Goal: Information Seeking & Learning: Compare options

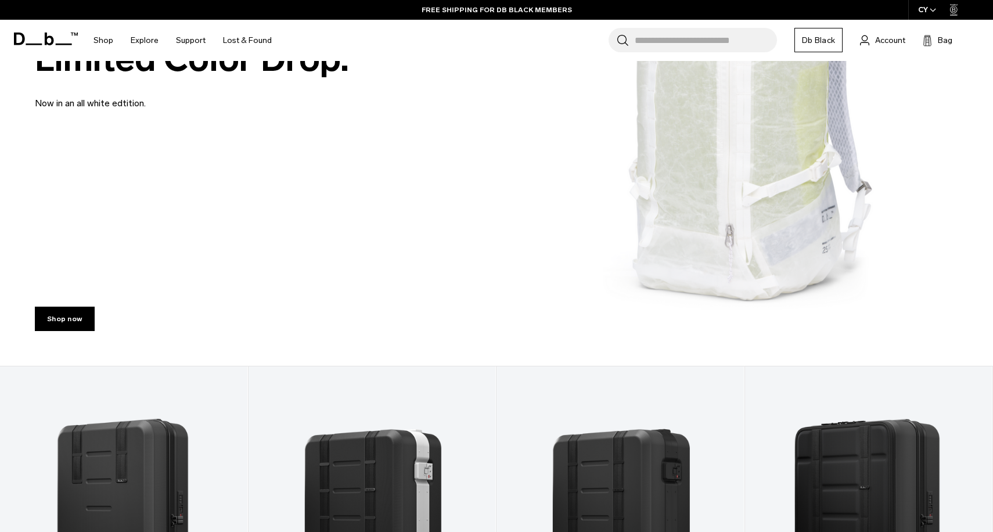
scroll to position [526, 0]
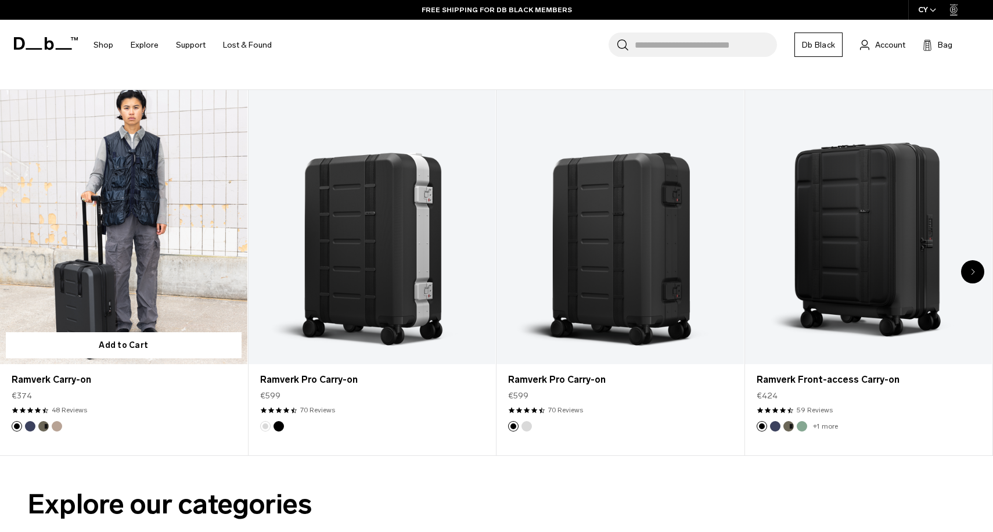
click at [209, 253] on link "Ramverk Carry-on" at bounding box center [123, 227] width 247 height 275
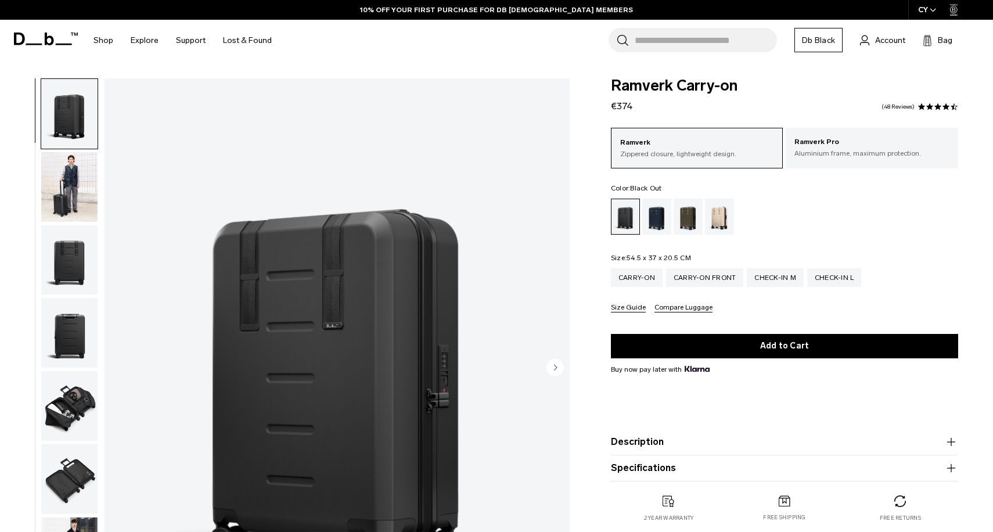
click at [80, 272] on img "button" at bounding box center [69, 260] width 56 height 70
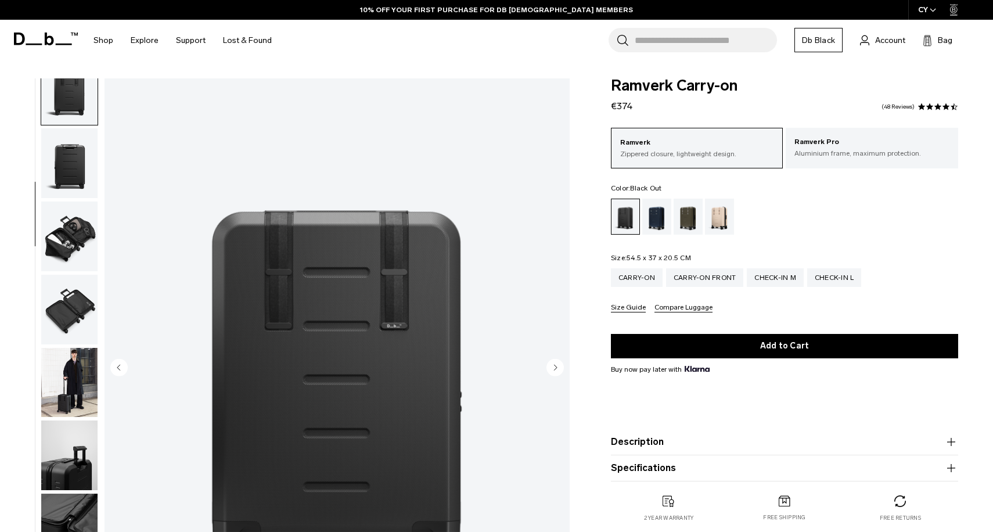
click at [70, 246] on img "button" at bounding box center [69, 237] width 56 height 70
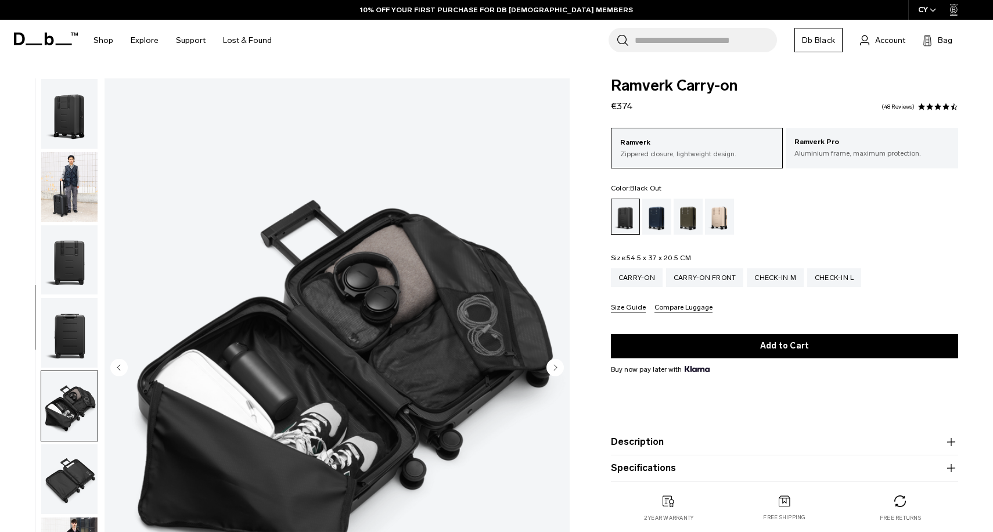
click at [71, 107] on img "button" at bounding box center [69, 114] width 56 height 70
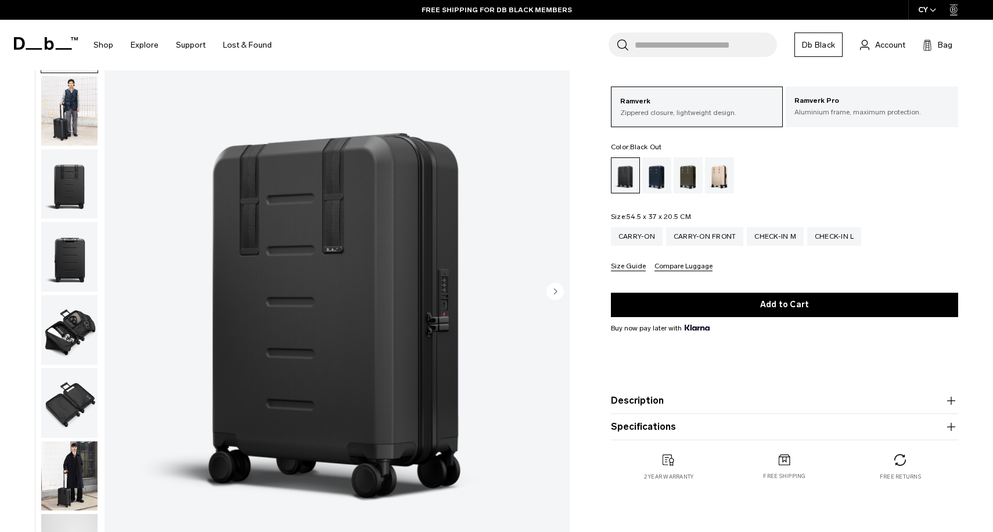
scroll to position [80, 0]
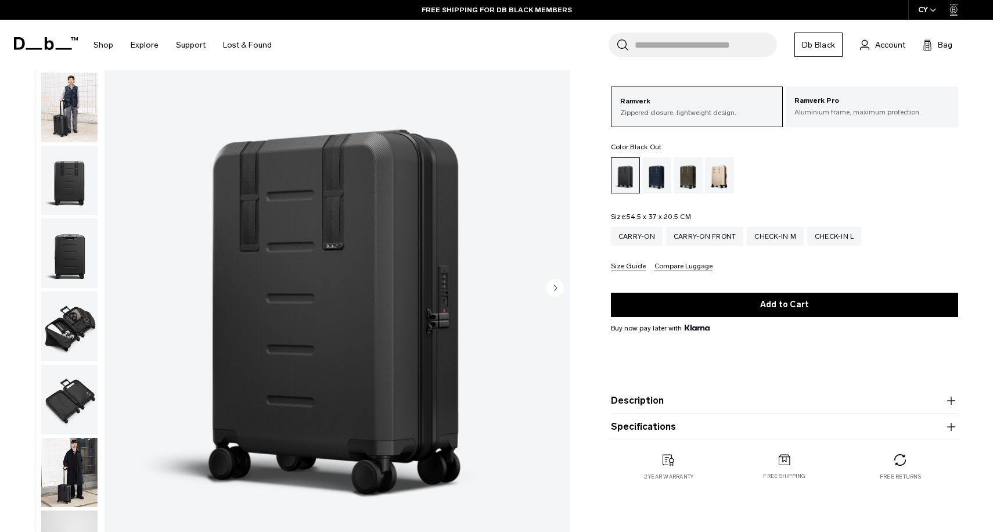
click at [71, 185] on img "button" at bounding box center [69, 181] width 56 height 70
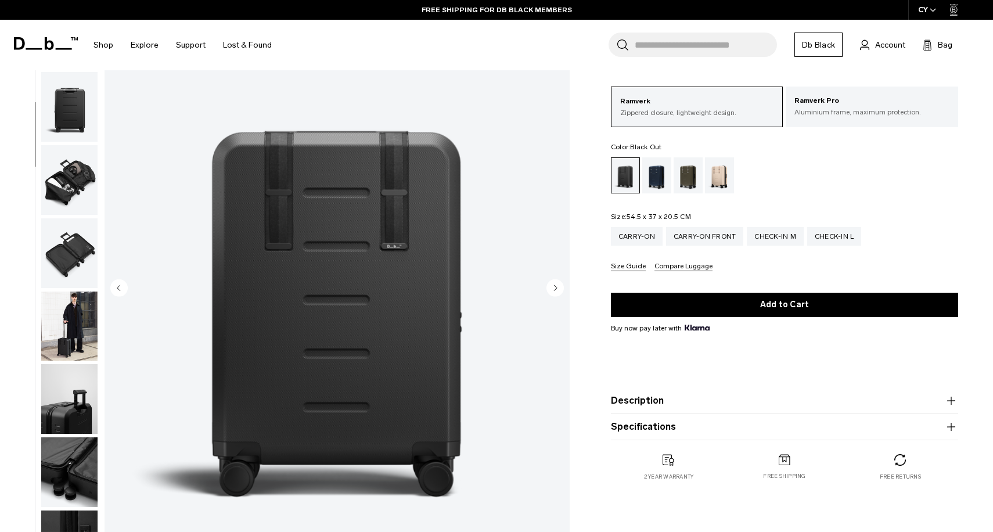
click at [70, 177] on img "button" at bounding box center [69, 180] width 56 height 70
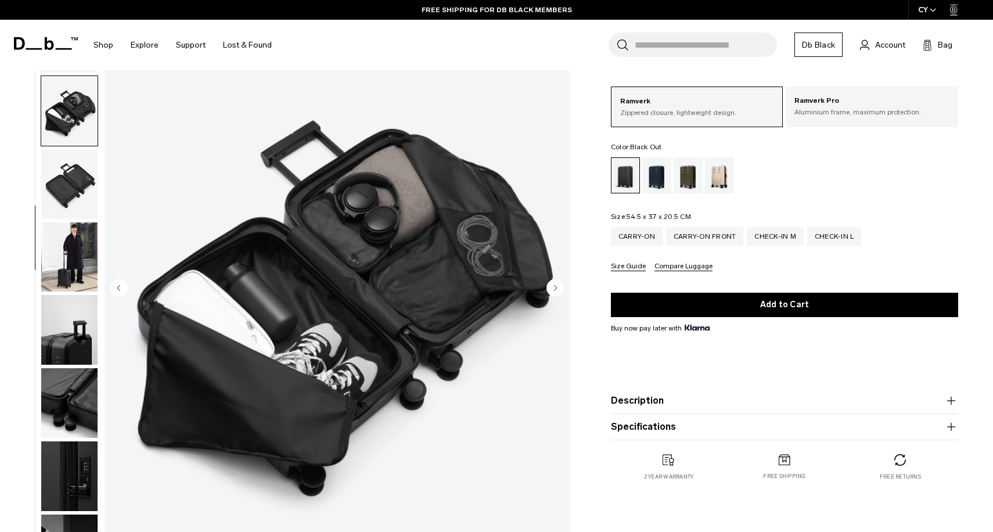
scroll to position [220, 0]
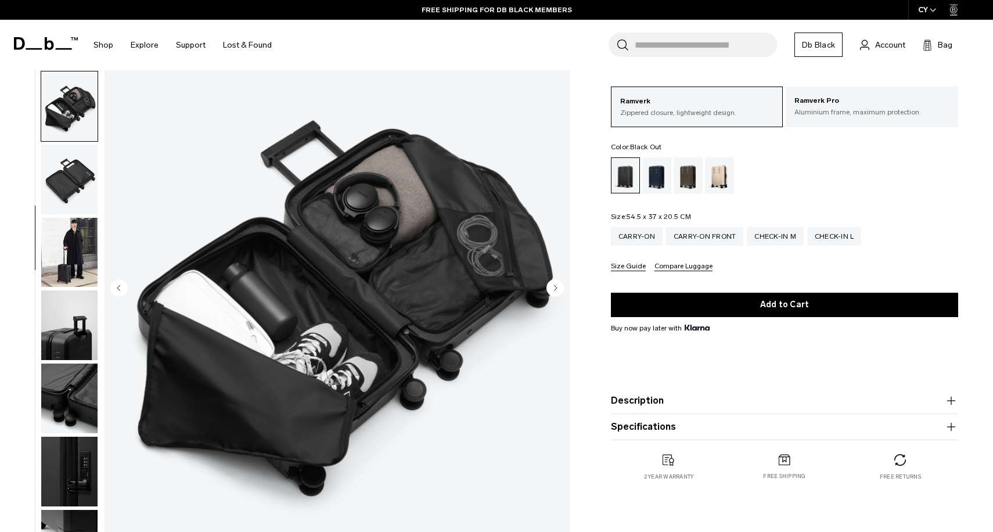
click at [73, 168] on img "button" at bounding box center [69, 180] width 56 height 70
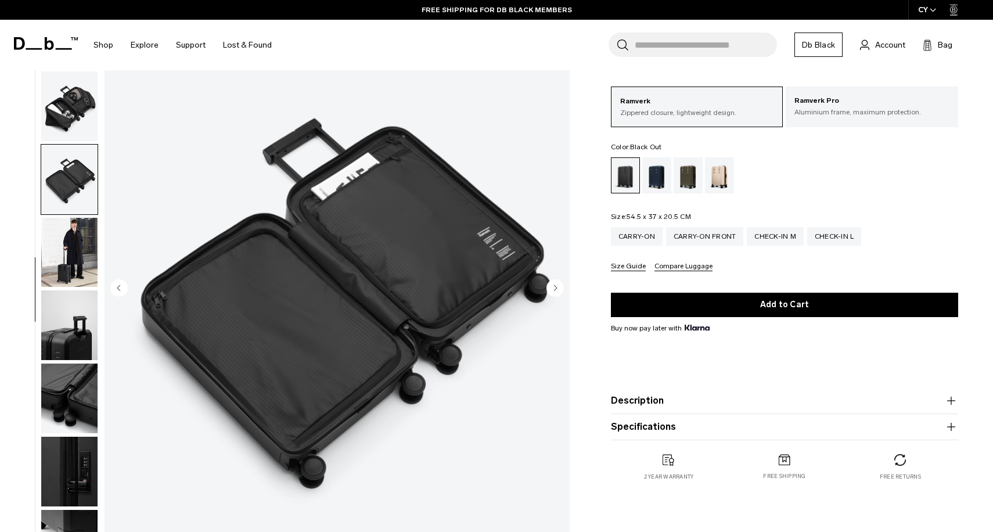
click at [70, 240] on img "button" at bounding box center [69, 253] width 56 height 70
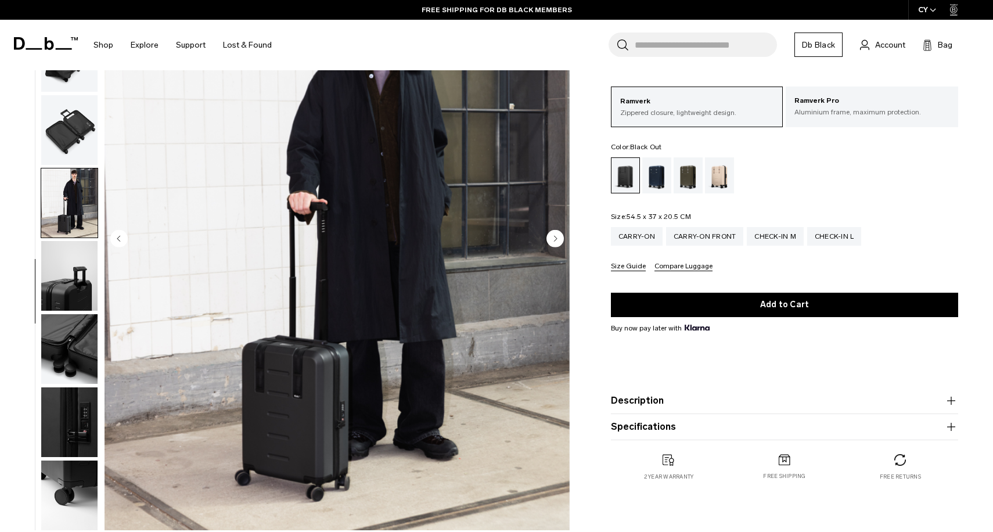
scroll to position [135, 0]
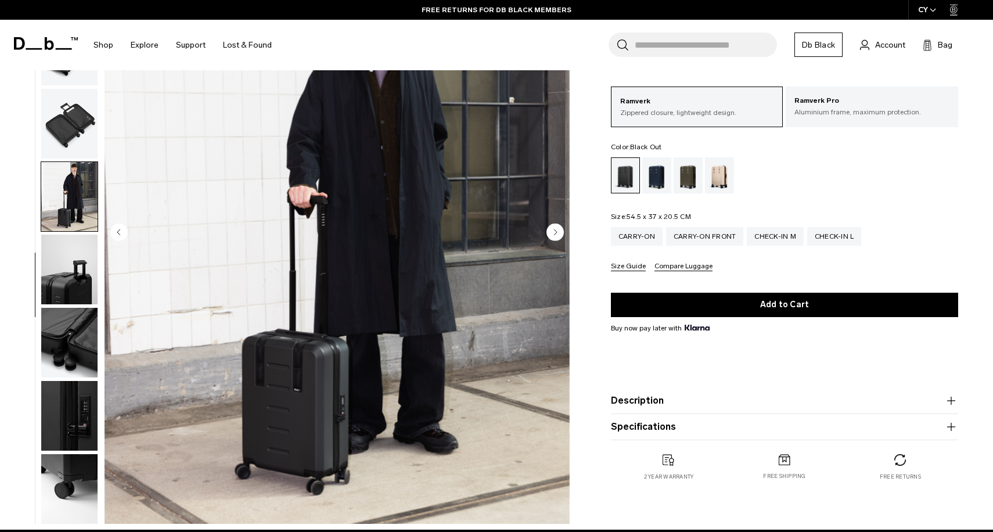
click at [87, 292] on img "button" at bounding box center [69, 270] width 56 height 70
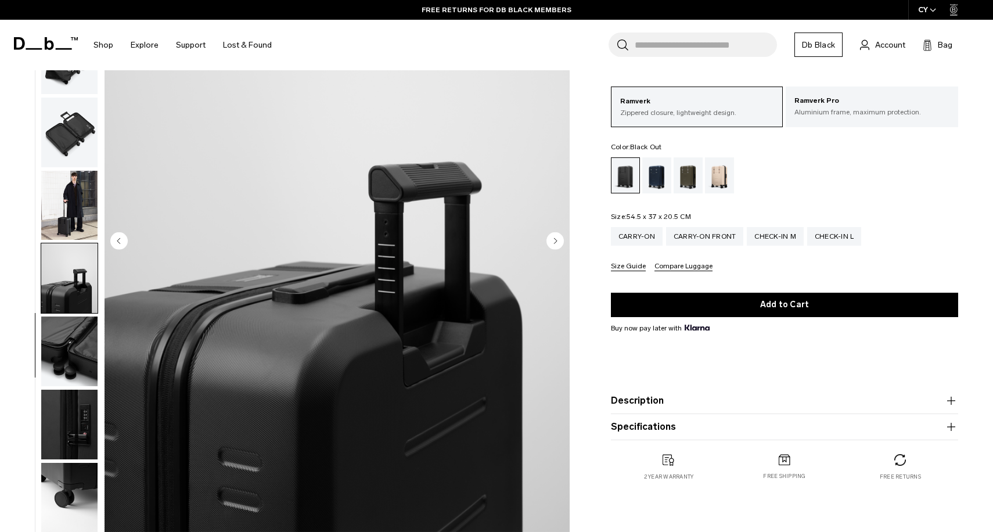
scroll to position [124, 0]
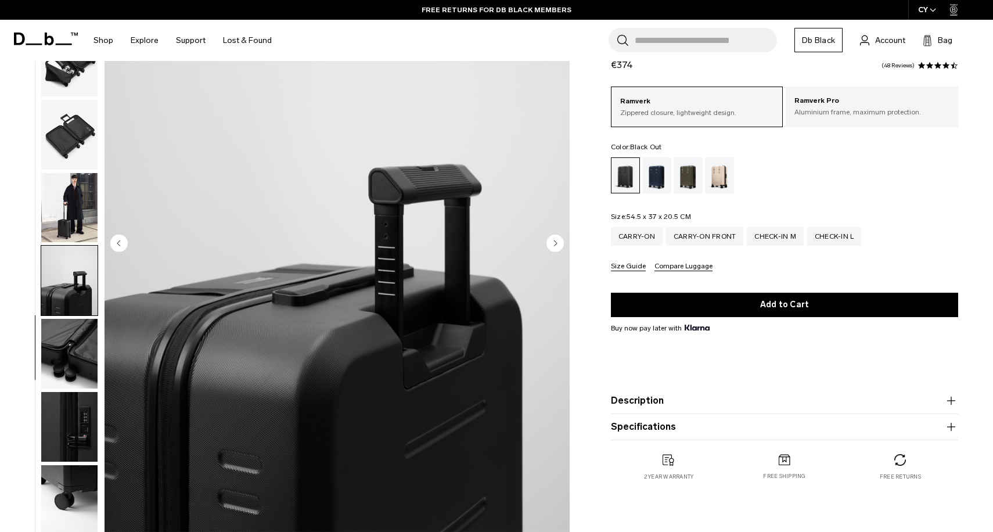
click at [80, 355] on img "button" at bounding box center [69, 354] width 56 height 70
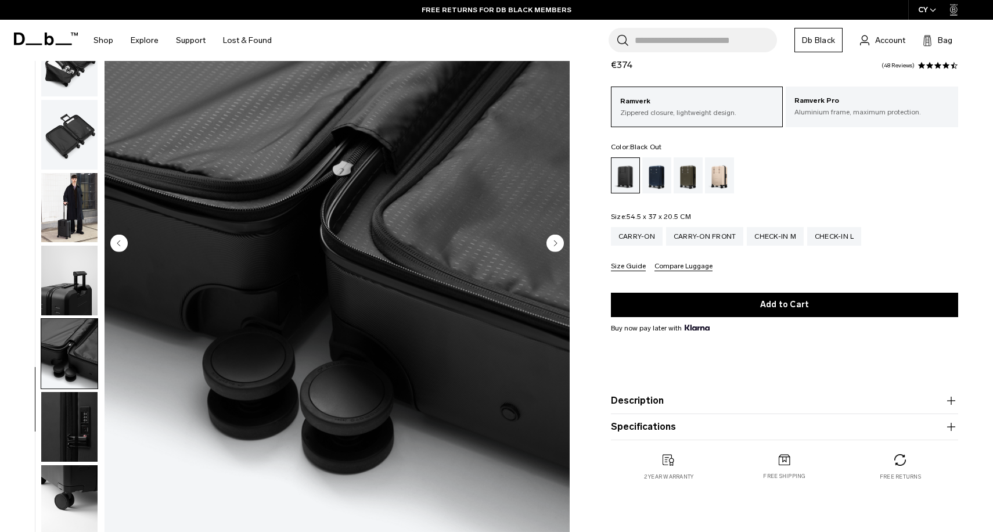
click at [79, 399] on img "button" at bounding box center [69, 427] width 56 height 70
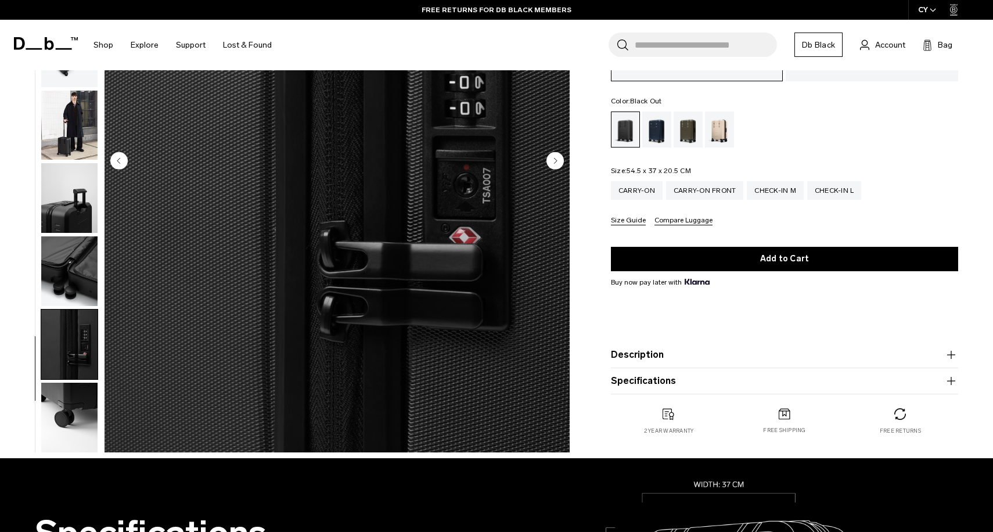
scroll to position [218, 0]
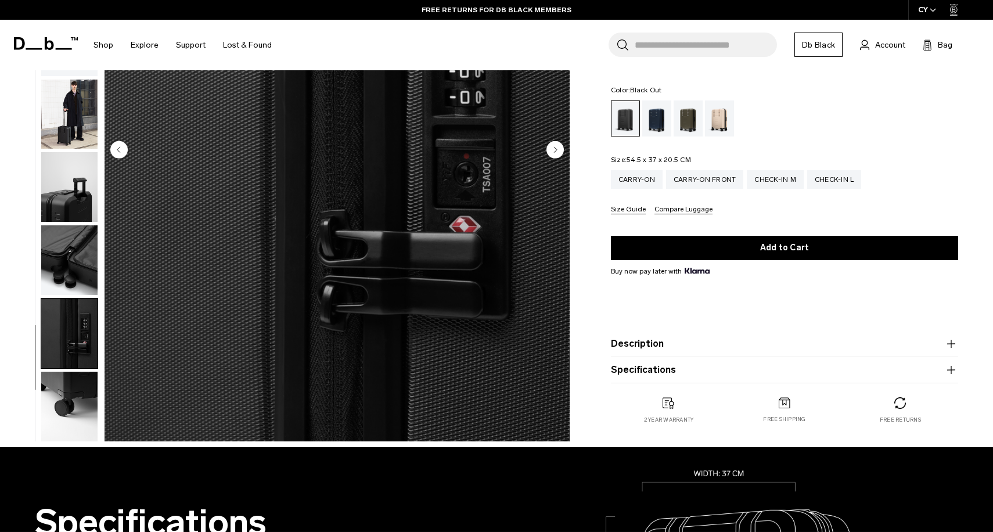
click at [81, 405] on img "button" at bounding box center [69, 407] width 56 height 70
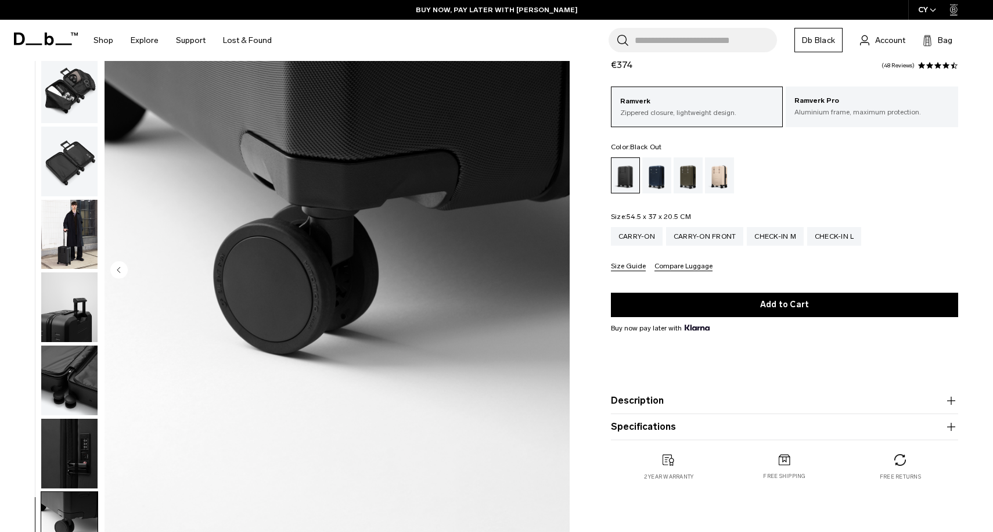
scroll to position [0, 0]
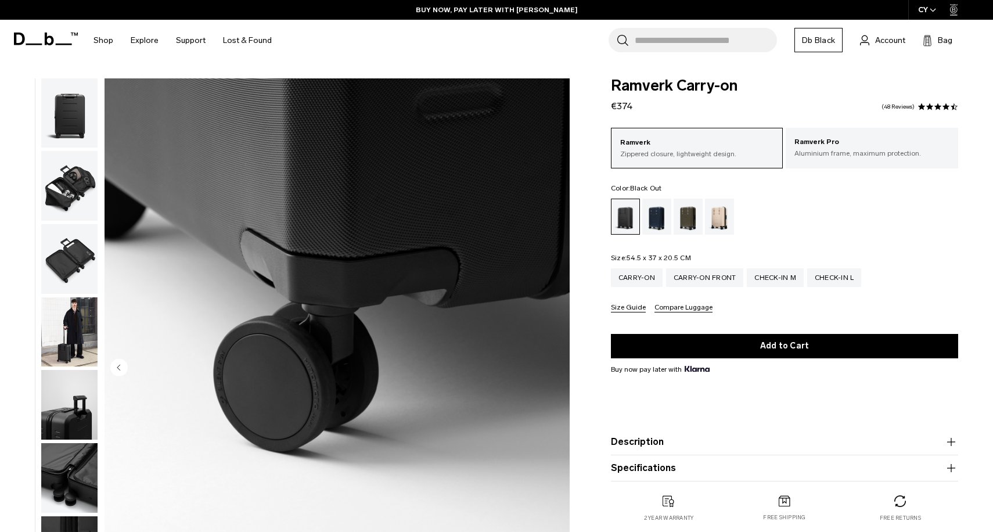
click at [52, 42] on icon at bounding box center [49, 39] width 9 height 13
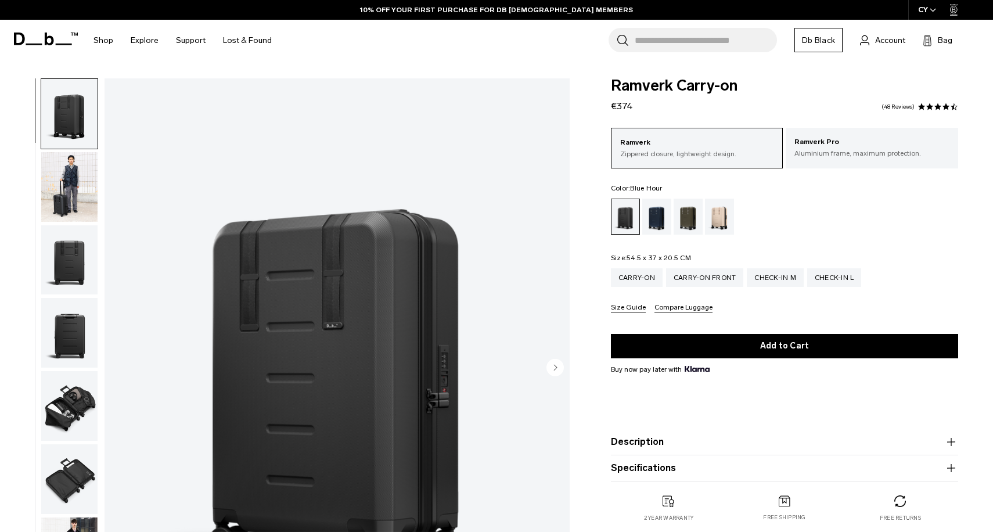
click at [658, 224] on div "Blue Hour" at bounding box center [657, 217] width 30 height 36
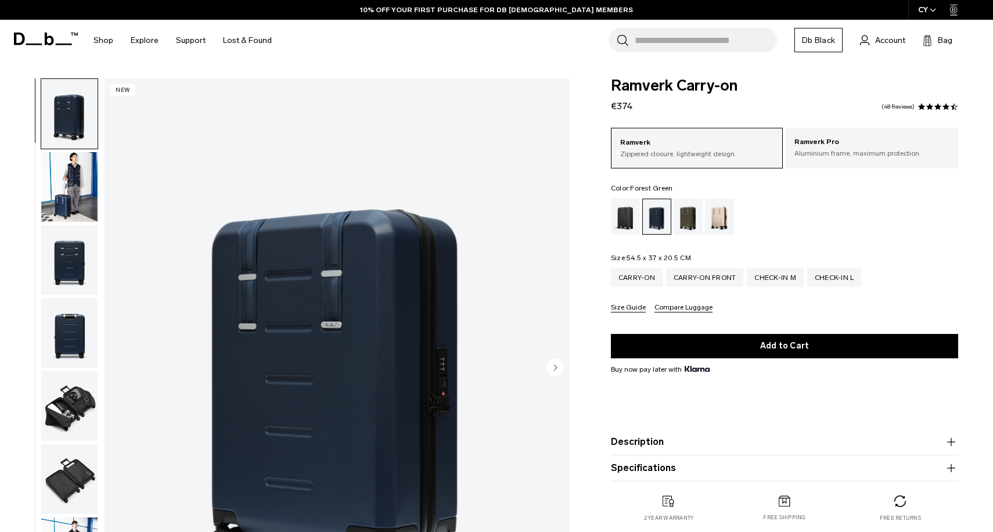
click at [686, 222] on div "Forest Green" at bounding box center [689, 217] width 30 height 36
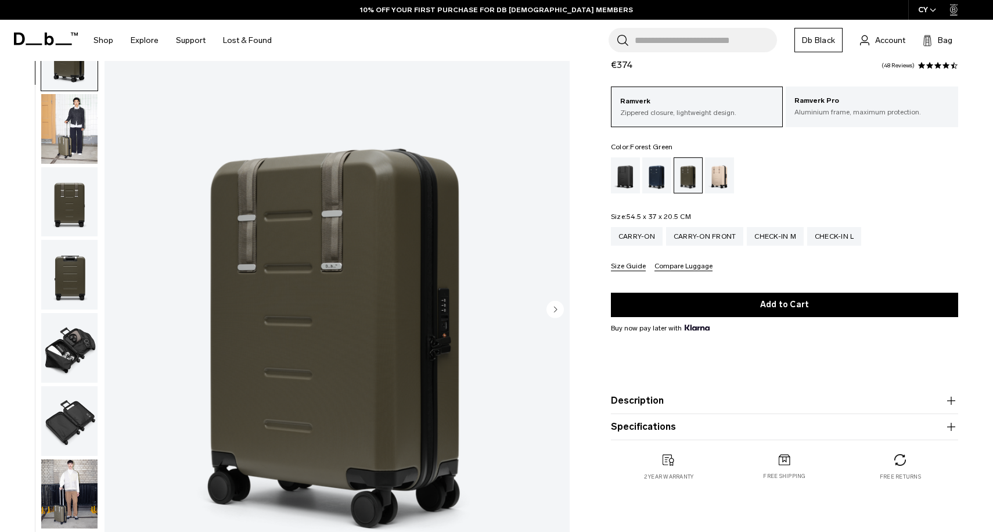
scroll to position [89, 0]
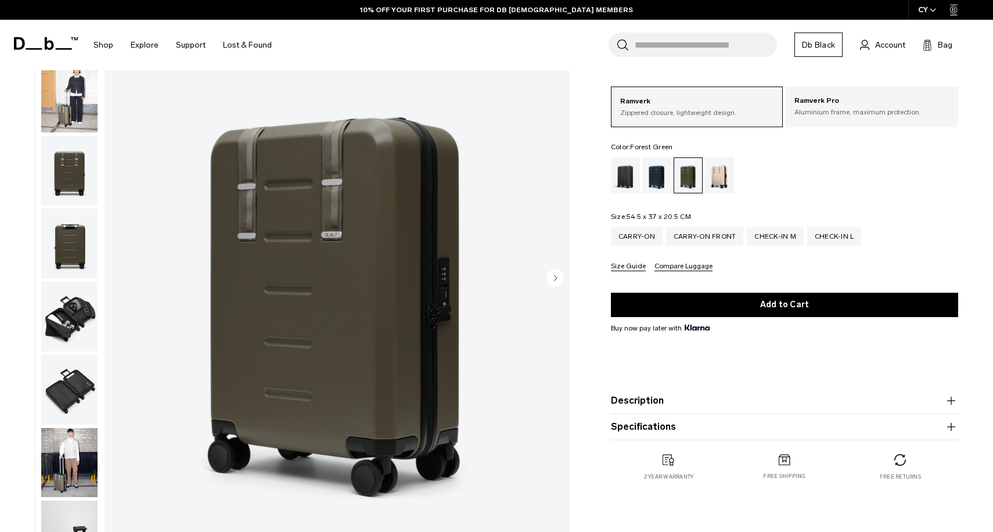
click at [81, 124] on img "button" at bounding box center [69, 98] width 56 height 70
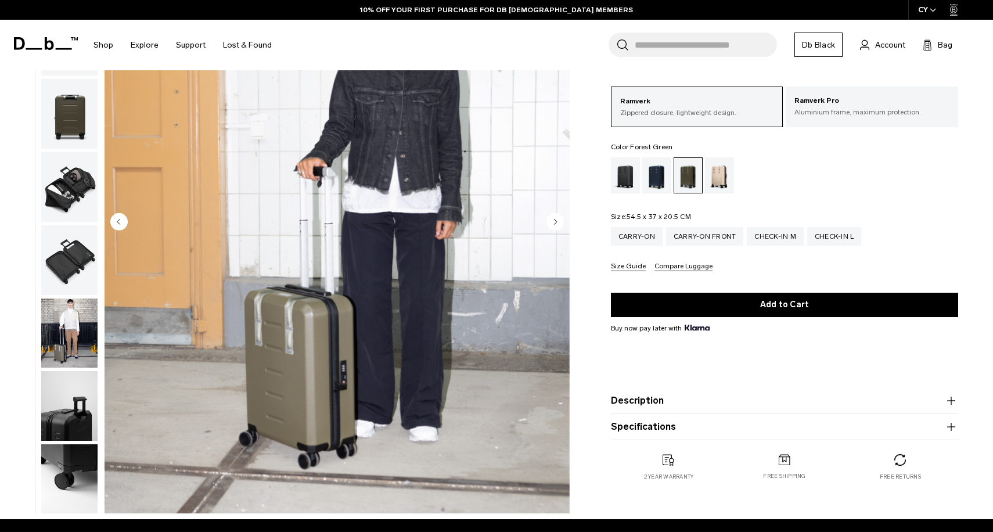
scroll to position [159, 0]
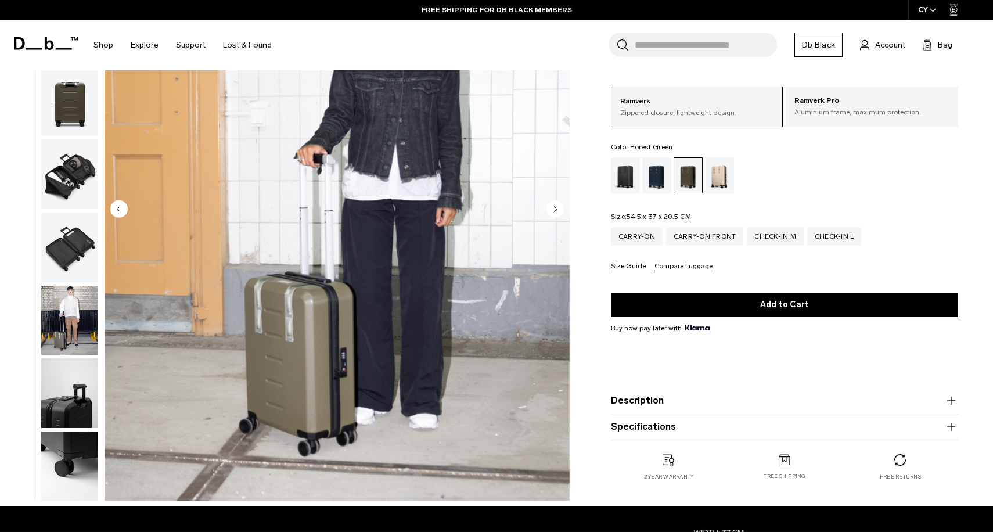
click at [57, 317] on img "button" at bounding box center [69, 321] width 56 height 70
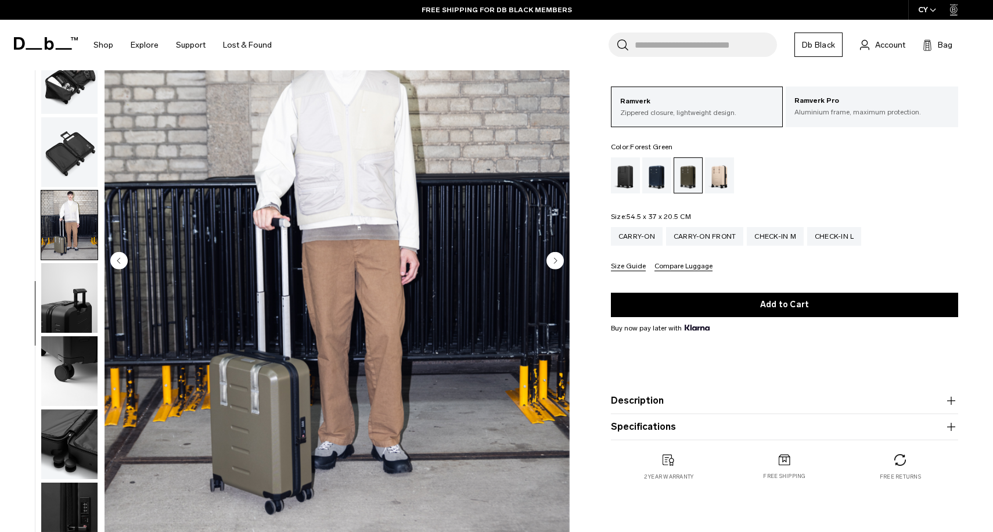
scroll to position [6, 0]
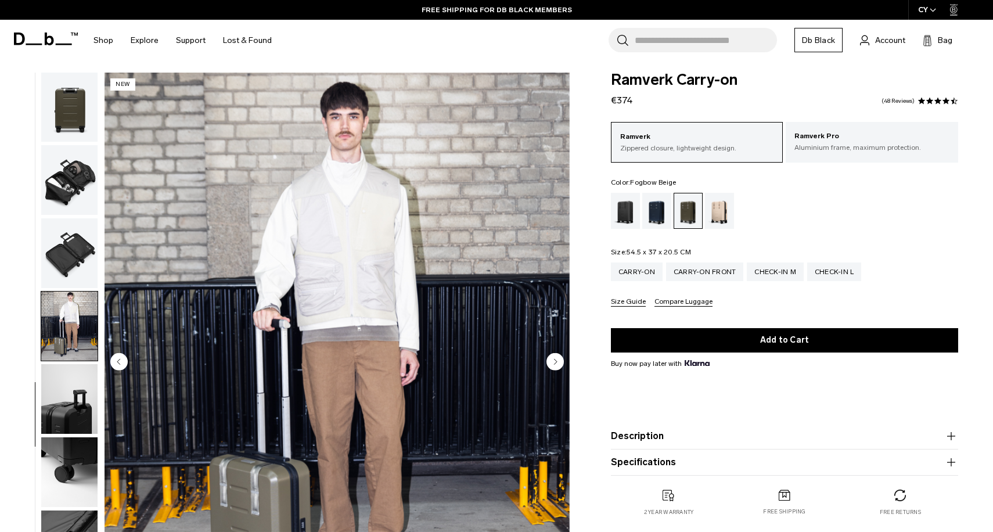
click at [727, 214] on div "Fogbow Beige" at bounding box center [720, 211] width 30 height 36
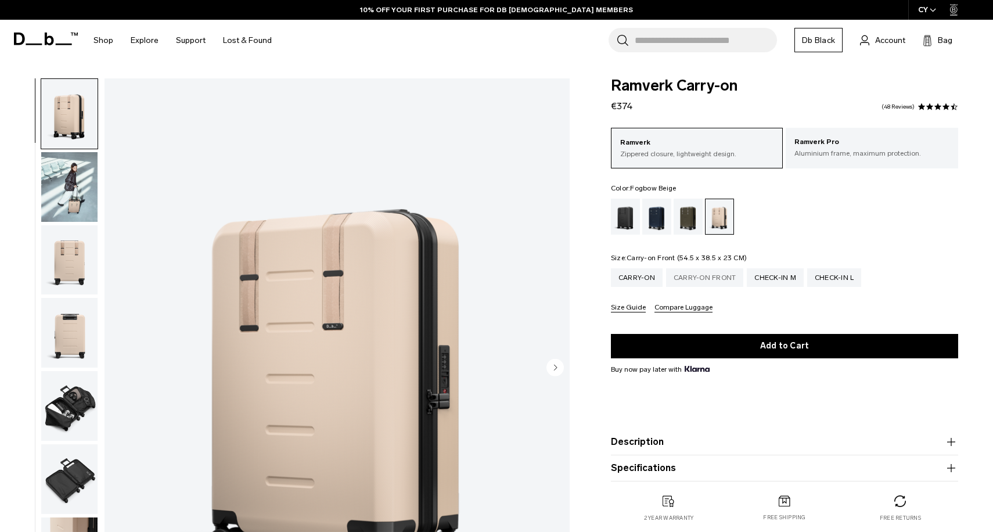
click at [727, 281] on div "Carry-on Front" at bounding box center [705, 277] width 78 height 19
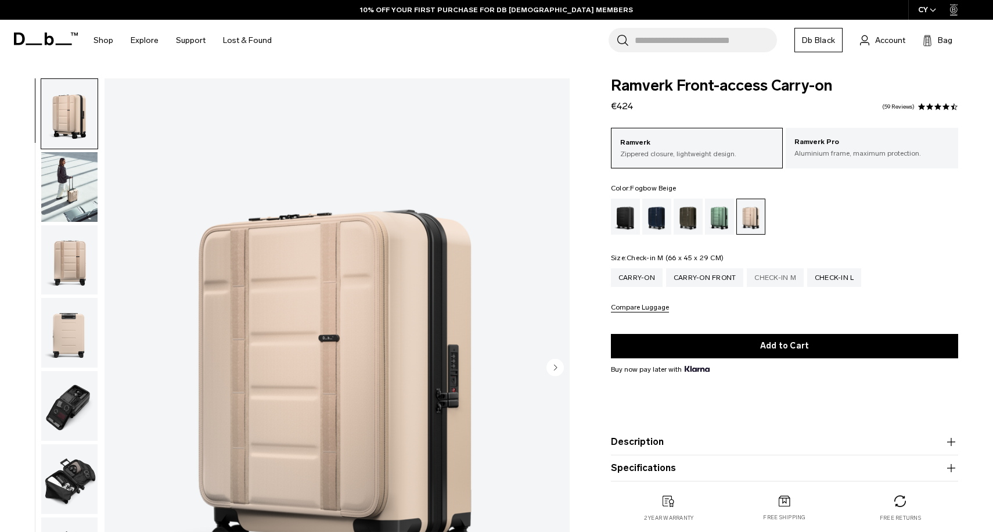
click at [762, 282] on div "Check-in M" at bounding box center [775, 277] width 57 height 19
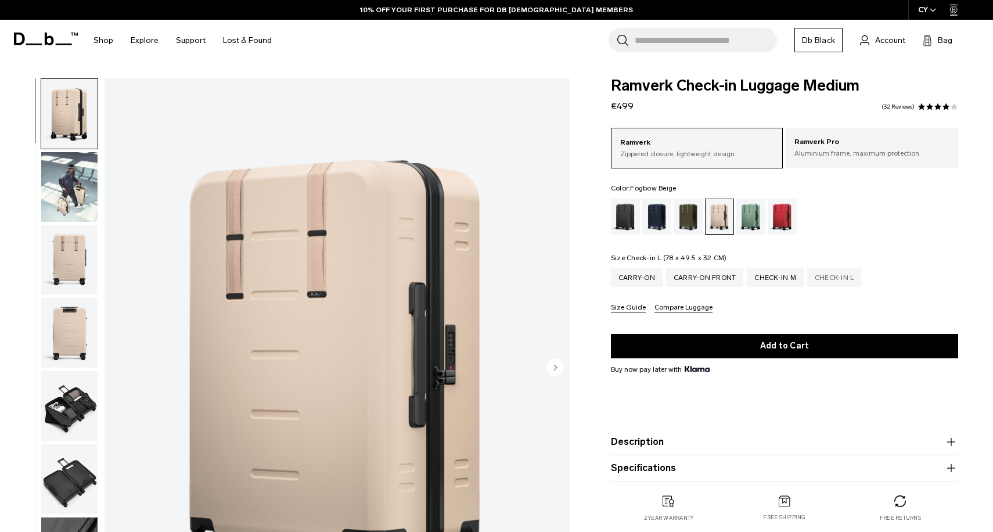
click at [822, 276] on div "Check-in L" at bounding box center [834, 277] width 55 height 19
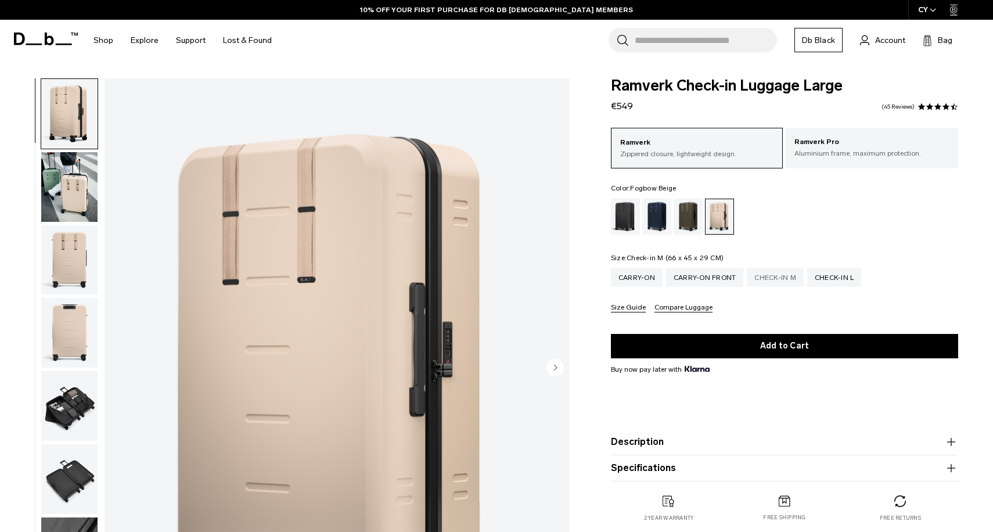
click at [777, 278] on div "Check-in M" at bounding box center [775, 277] width 57 height 19
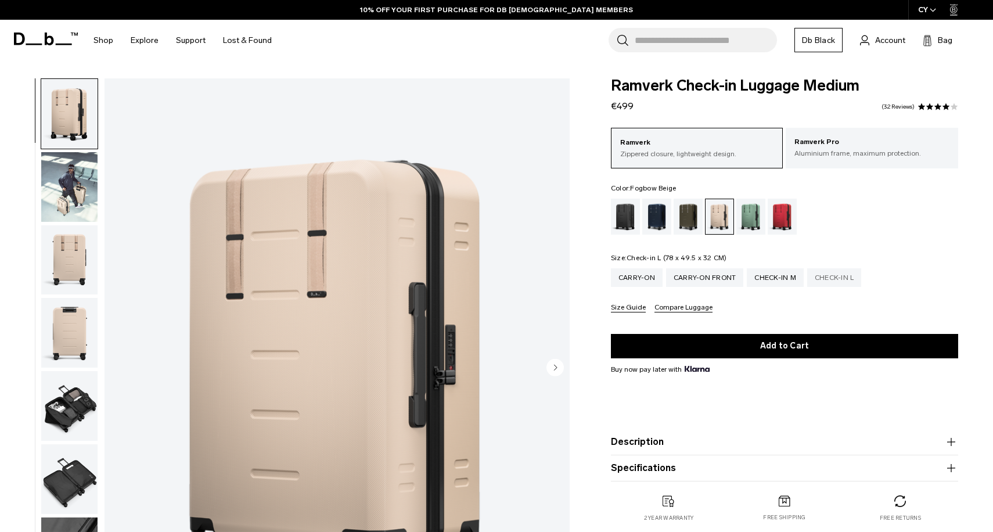
click at [828, 275] on div "Check-in L" at bounding box center [834, 277] width 55 height 19
click at [832, 276] on div "Check-in L" at bounding box center [834, 277] width 55 height 19
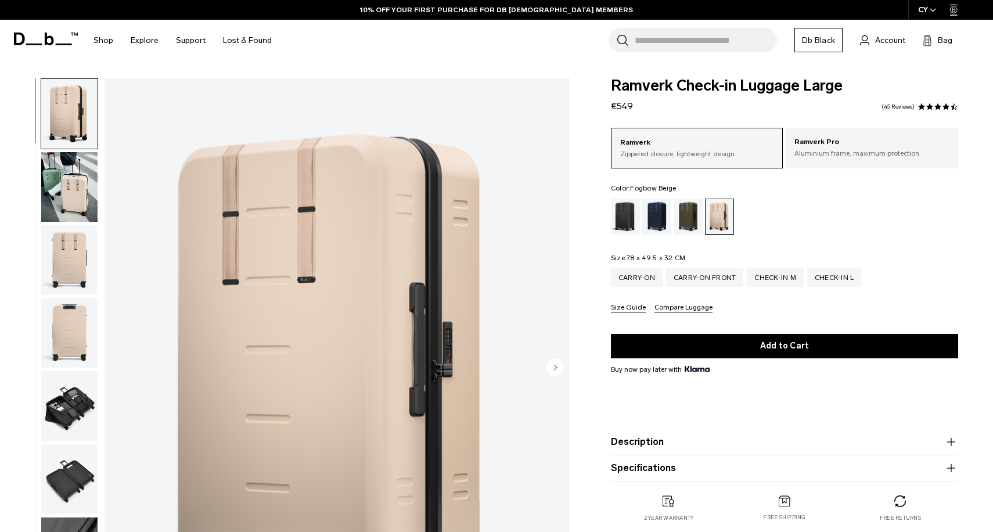
click at [934, 106] on span at bounding box center [938, 107] width 8 height 8
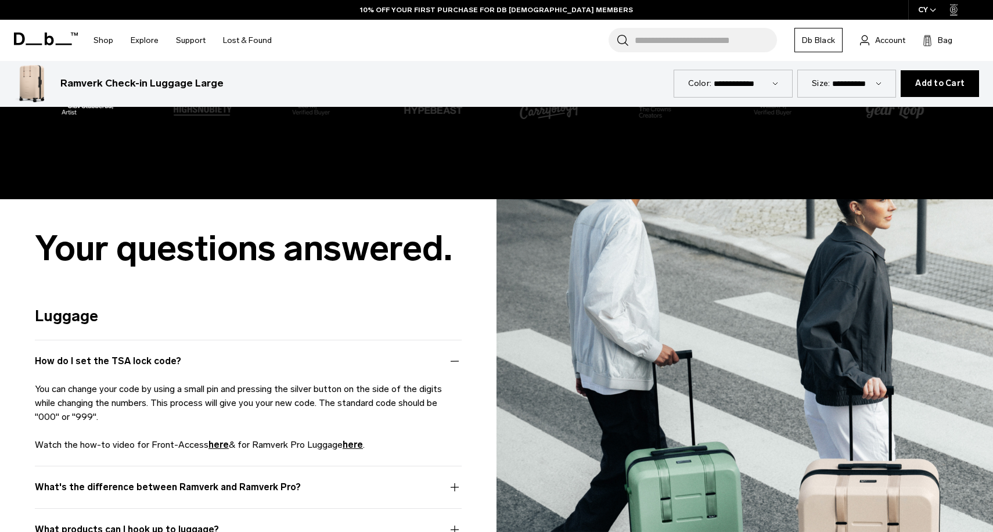
scroll to position [2337, 0]
